Goal: Task Accomplishment & Management: Complete application form

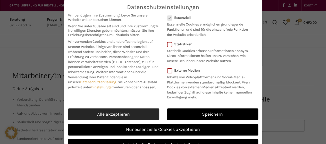
click at [121, 118] on link "Alle akzeptieren" at bounding box center [113, 115] width 91 height 12
checkbox input "true"
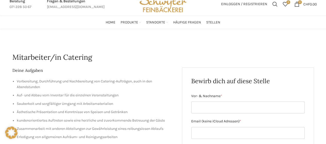
scroll to position [18, 0]
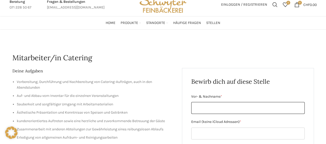
click at [226, 105] on input "Vor- & Nachname *" at bounding box center [247, 108] width 113 height 12
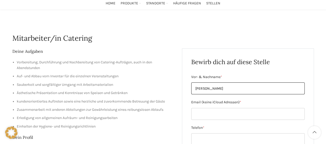
type input "[PERSON_NAME]"
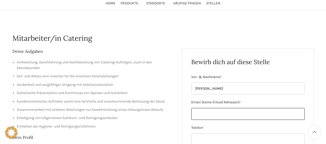
click at [230, 115] on input "Email (keine iCloud Adressen) *" at bounding box center [247, 114] width 113 height 12
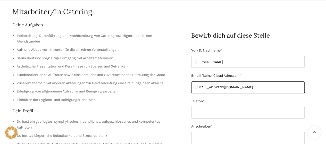
scroll to position [64, 0]
type input "[EMAIL_ADDRESS][DOMAIN_NAME]"
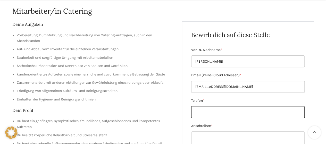
click at [217, 111] on input "Telefon *" at bounding box center [247, 112] width 113 height 12
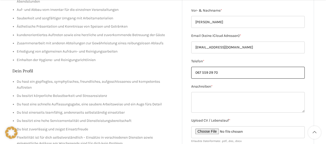
scroll to position [104, 0]
type input "067 559 29 70"
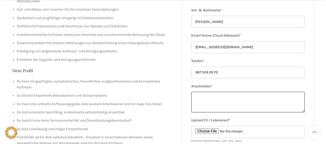
click at [209, 97] on textarea "Anschreiben *" at bounding box center [247, 102] width 113 height 21
paste textarea "ch bin auf der Suche nach neuen beruflichen Herausforderungen und wende mich da…"
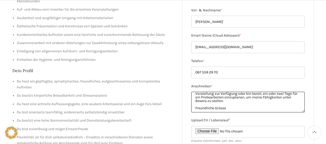
scroll to position [40, 0]
click at [210, 101] on textarea "ch bin auf der Suche nach neuen beruflichen Herausforderungen und wende mich da…" at bounding box center [247, 102] width 113 height 21
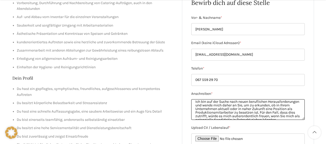
scroll to position [97, 0]
click at [257, 111] on textarea "Ich bin auf der Suche nach neuen beruflichen Herausforderungen und wende mich d…" at bounding box center [247, 109] width 113 height 21
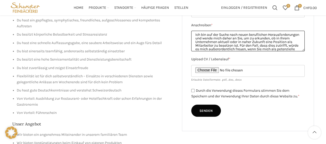
scroll to position [162, 0]
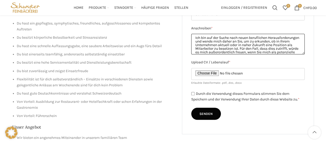
click at [256, 46] on textarea "Ich bin auf der Suche nach neuen beruflichen Herausforderungen und wende mich d…" at bounding box center [247, 44] width 113 height 21
type textarea "Ich bin auf der Suche nach neuen beruflichen Herausforderungen und wende mich d…"
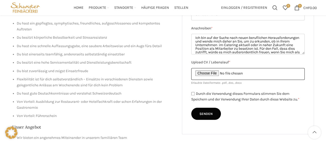
click at [214, 70] on input "Upload CV / Lebenslauf *" at bounding box center [247, 74] width 113 height 12
click at [214, 69] on input "Upload CV / Lebenslauf *" at bounding box center [247, 74] width 113 height 12
click at [208, 71] on input "Upload CV / Lebenslauf *" at bounding box center [247, 74] width 113 height 12
type input "C:\fakepath\Lebenslauf [PERSON_NAME] 25_compressed.pdf"
click at [192, 93] on input "Durch die Verwendung dieses Formulars stimmen Sie dem Speichern und der Verwend…" at bounding box center [192, 93] width 3 height 3
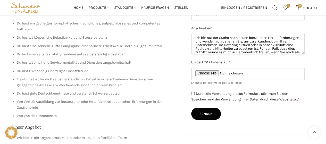
checkbox input "true"
click at [199, 116] on input "Senden" at bounding box center [206, 114] width 30 height 12
type input "Senden"
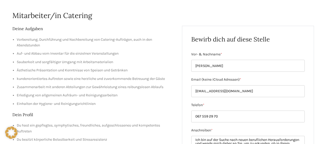
scroll to position [14, 0]
